Goal: Transaction & Acquisition: Book appointment/travel/reservation

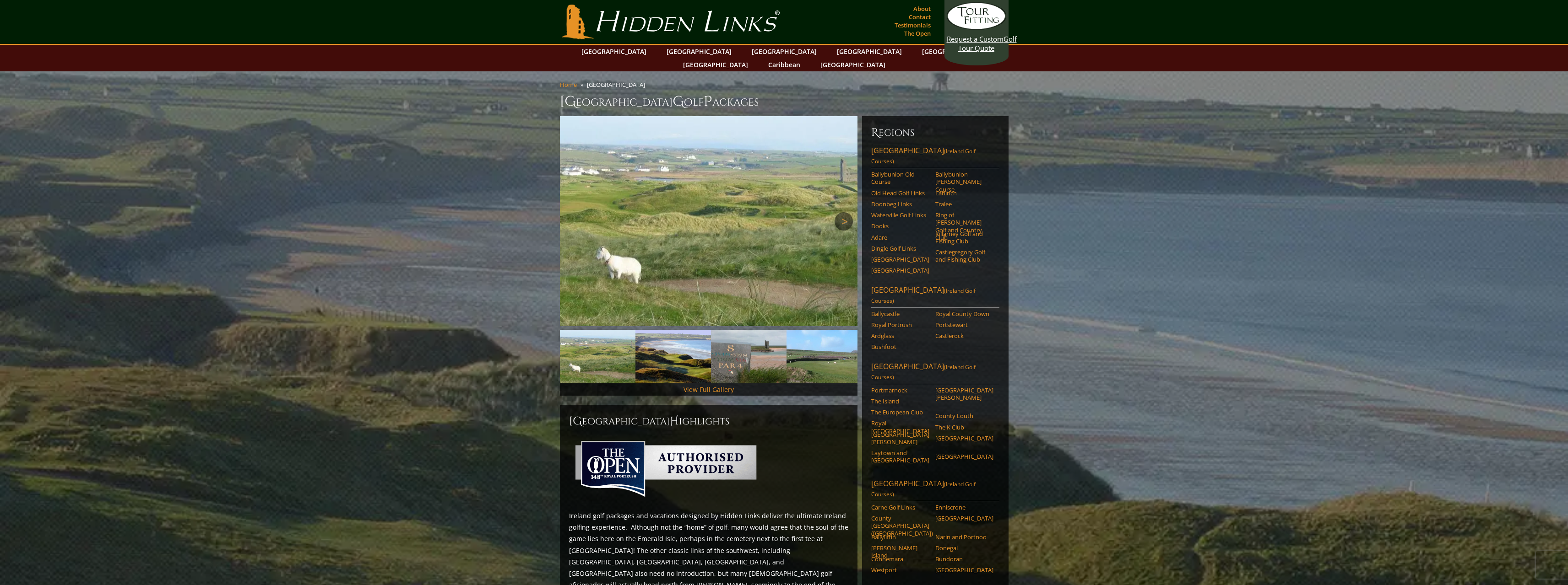
click at [845, 212] on link "Next" at bounding box center [843, 221] width 18 height 18
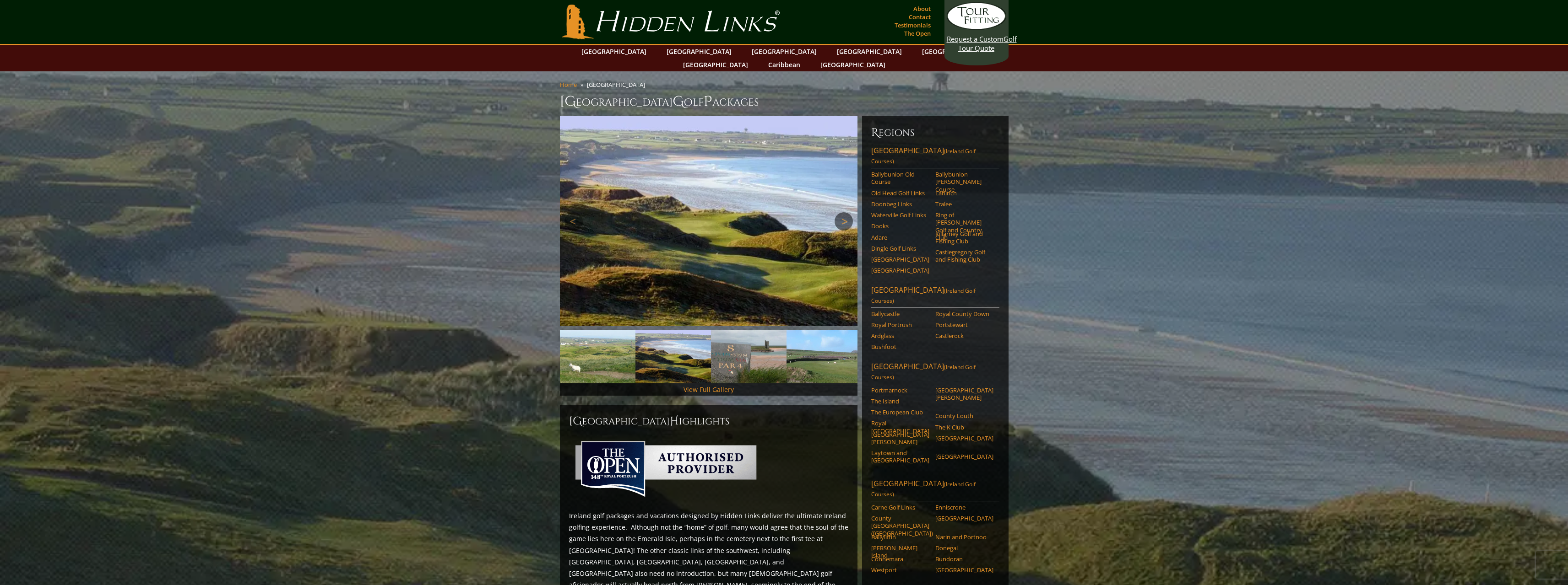
click at [845, 212] on link "Next" at bounding box center [843, 221] width 18 height 18
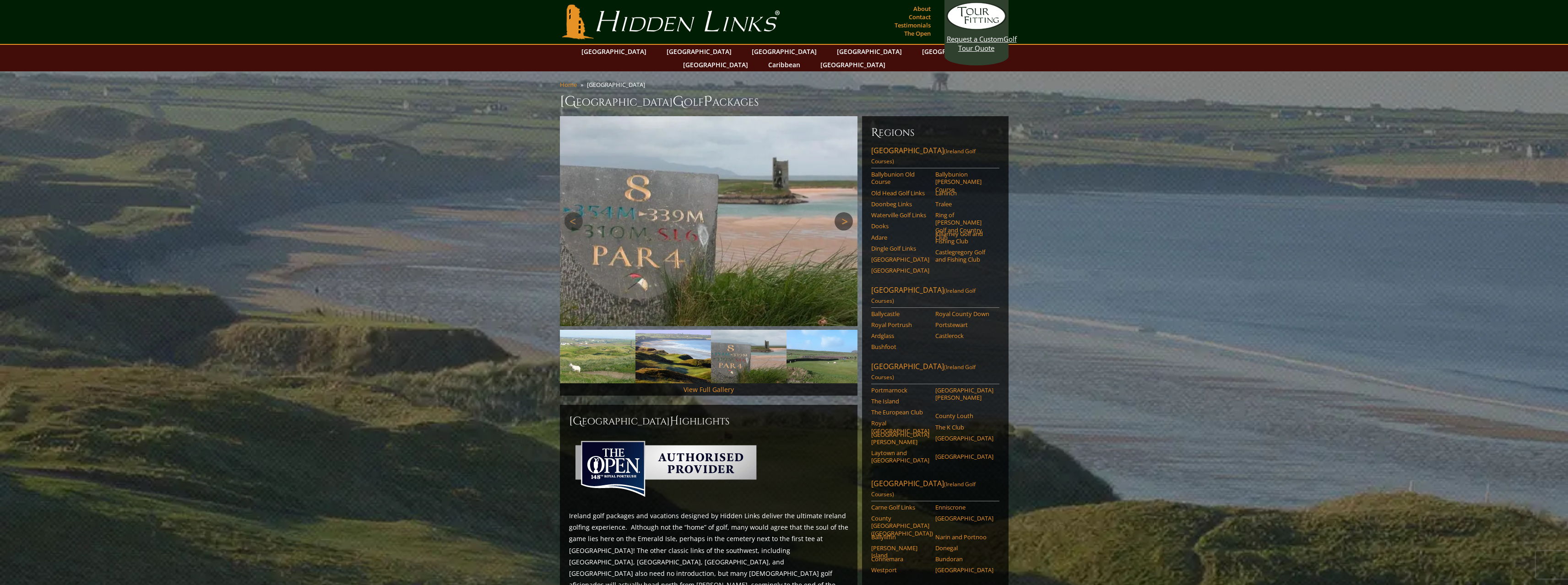
click at [845, 212] on link "Next" at bounding box center [843, 221] width 18 height 18
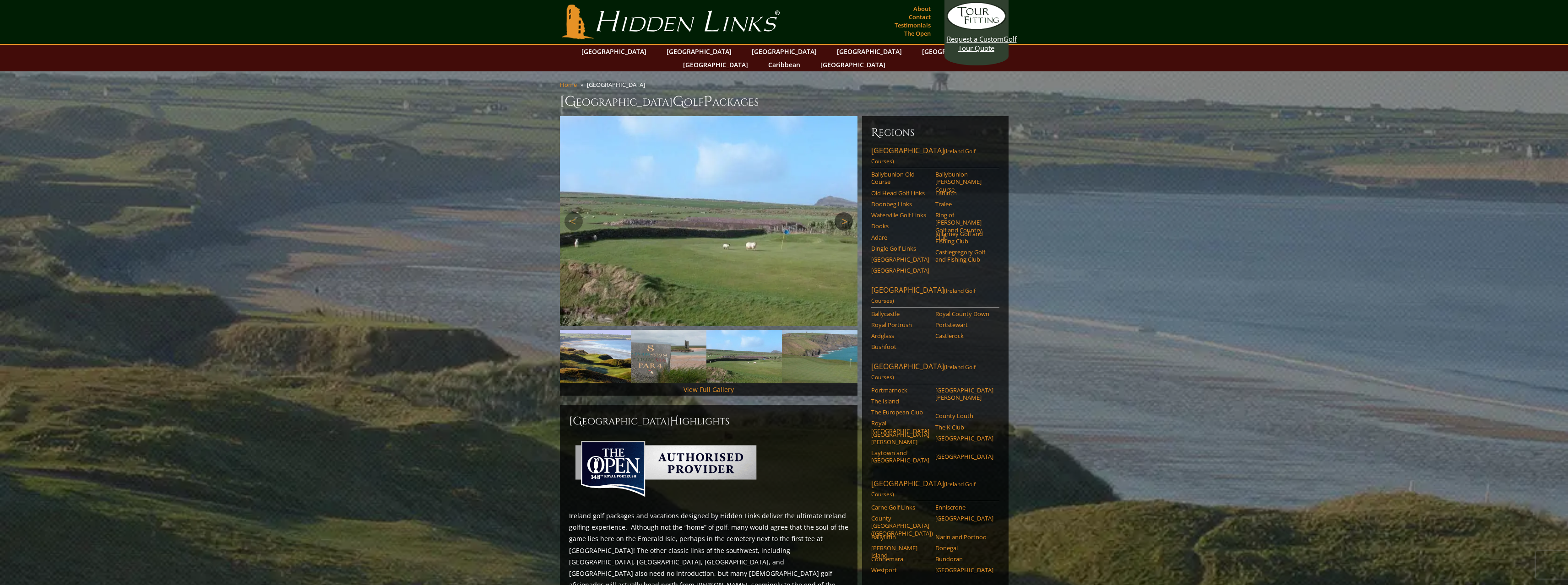
click at [845, 212] on link "Next" at bounding box center [843, 221] width 18 height 18
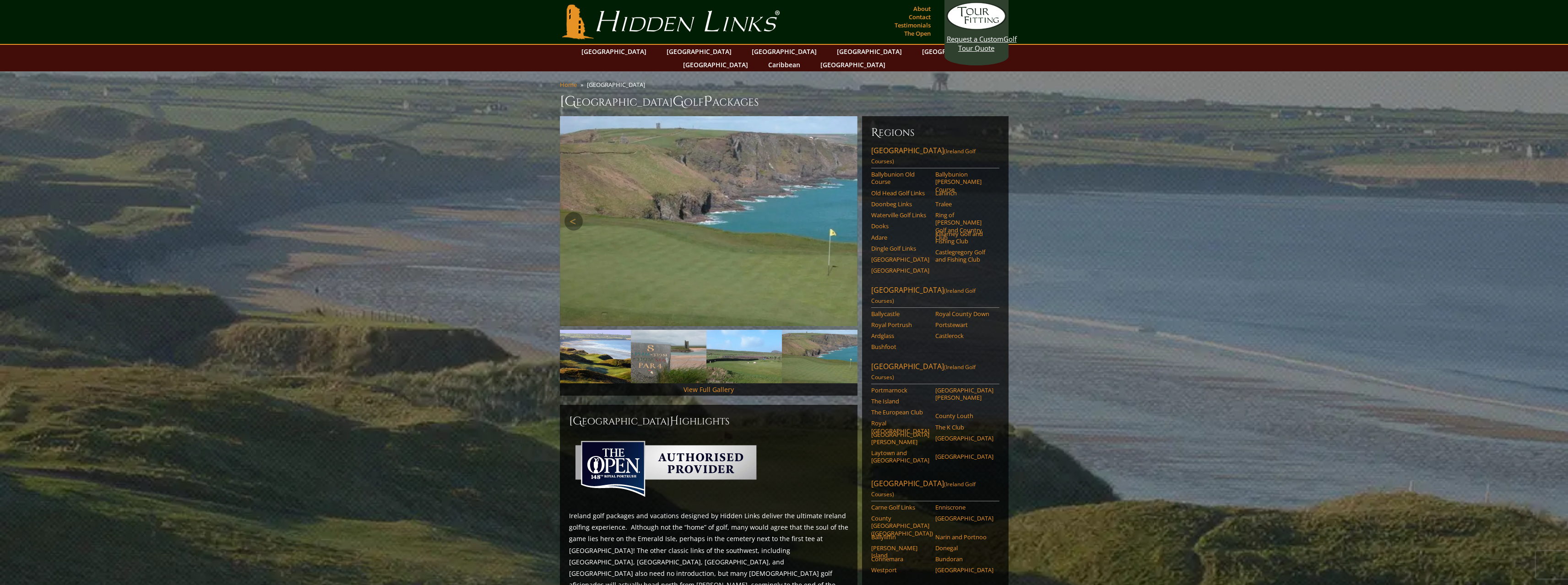
click at [845, 212] on link "Next" at bounding box center [843, 221] width 18 height 18
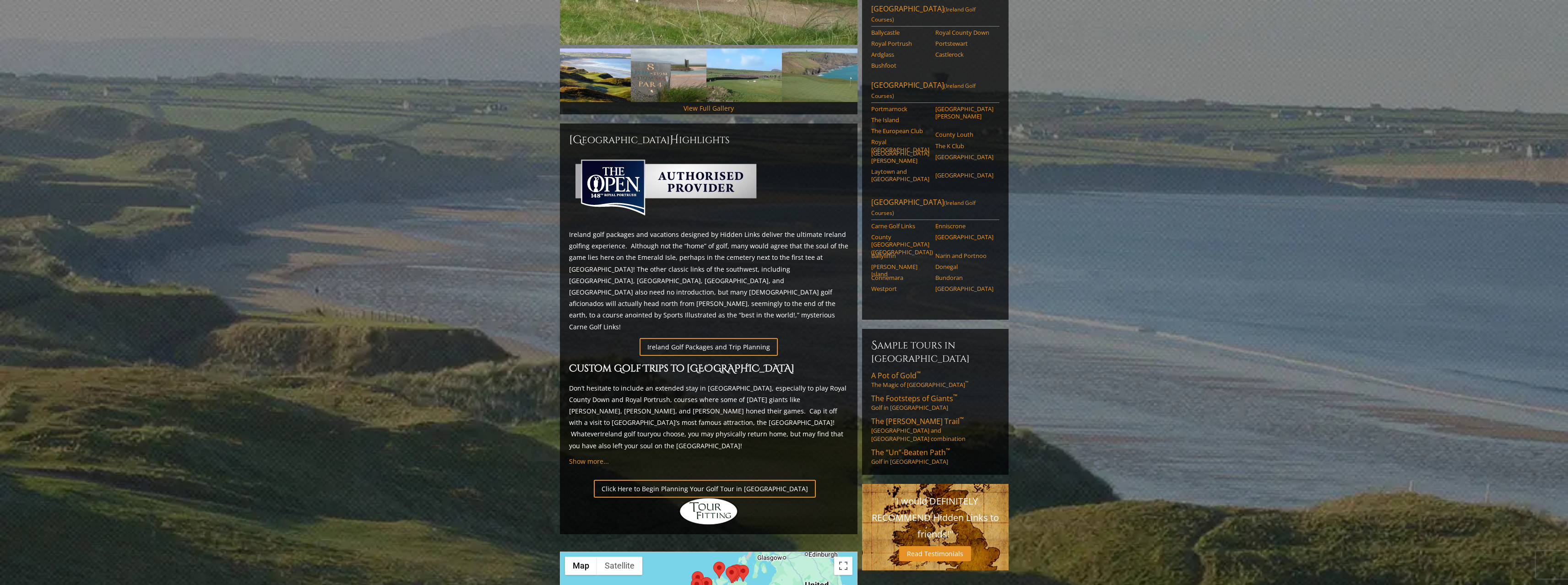
scroll to position [282, 0]
click at [713, 338] on link "Ireland Golf Packages and Trip Planning" at bounding box center [708, 346] width 138 height 18
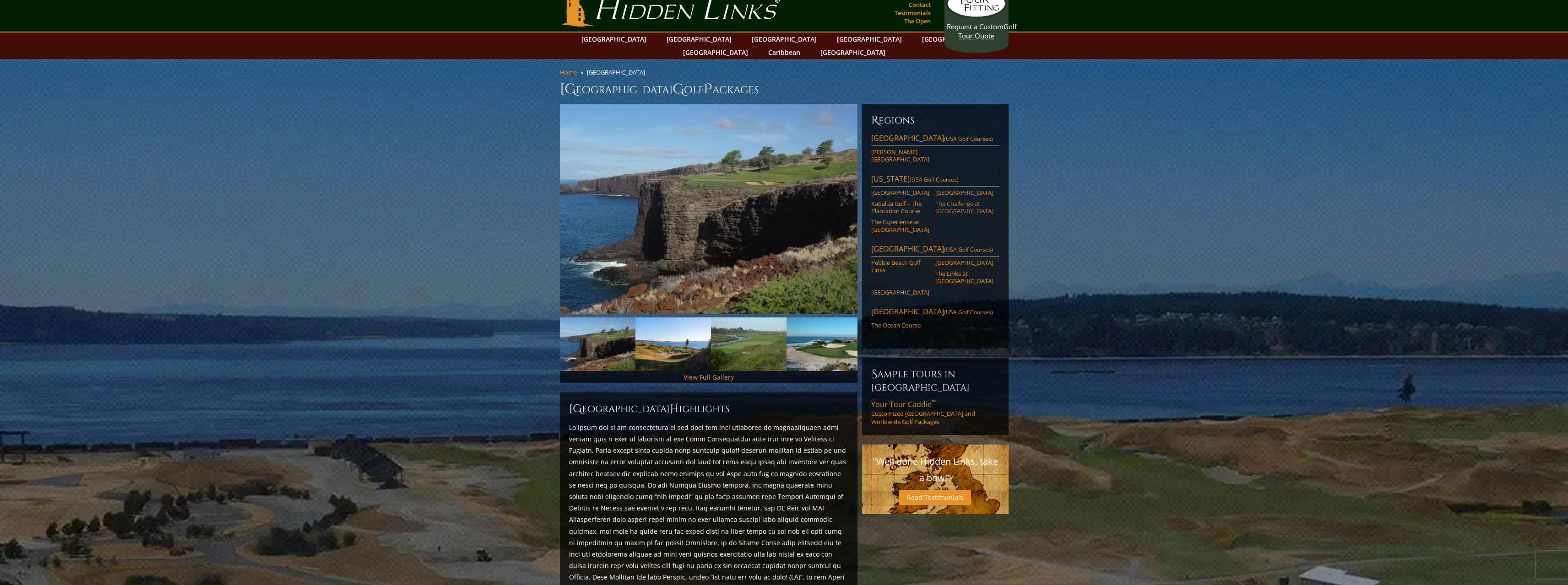
scroll to position [13, 0]
